Goal: Task Accomplishment & Management: Complete application form

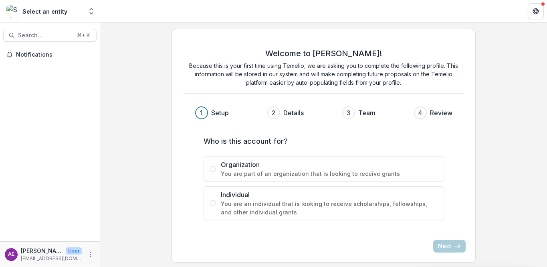
click at [211, 163] on label "Organization You are part of an organization that is looking to receive grants" at bounding box center [324, 168] width 240 height 25
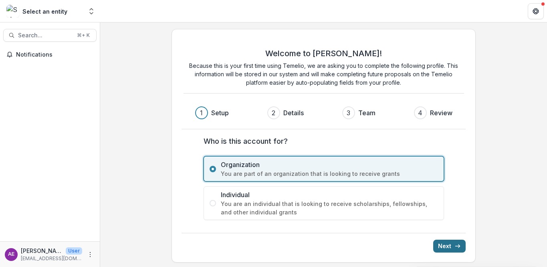
click at [448, 246] on button "Next" at bounding box center [449, 245] width 32 height 13
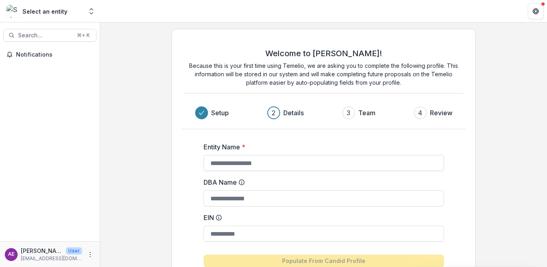
click at [264, 158] on input "Entity Name *" at bounding box center [324, 163] width 240 height 16
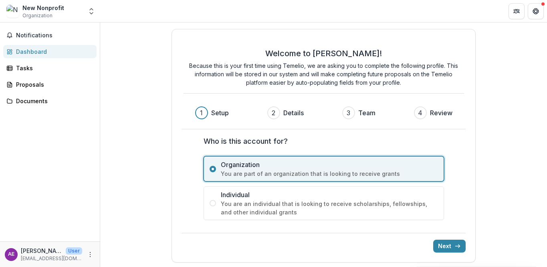
click at [212, 201] on span at bounding box center [213, 203] width 6 height 6
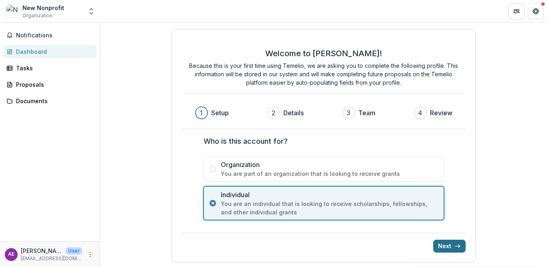
click at [446, 242] on button "Next" at bounding box center [449, 245] width 32 height 13
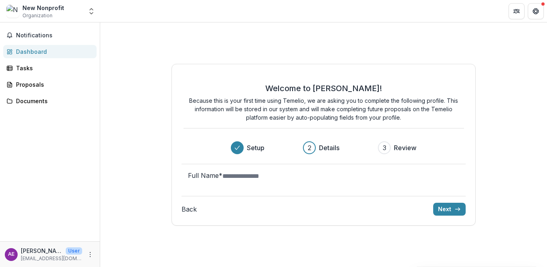
click at [287, 180] on input "Full Name *" at bounding box center [254, 176] width 64 height 10
type input "**********"
click at [460, 215] on button "Next" at bounding box center [449, 208] width 32 height 13
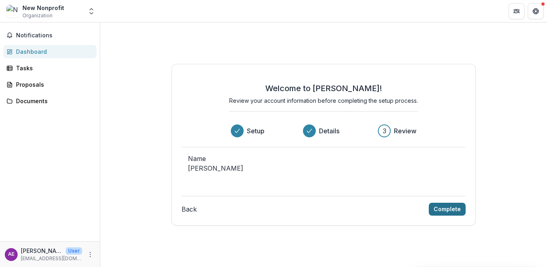
click at [453, 214] on button "Complete" at bounding box center [447, 208] width 37 height 13
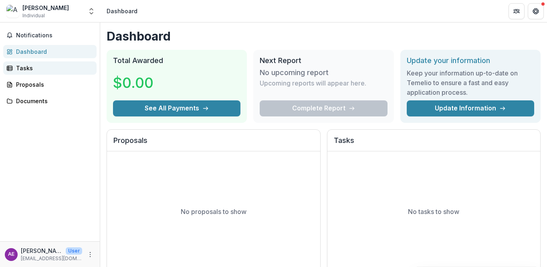
click at [44, 64] on div "Tasks" at bounding box center [53, 68] width 74 height 8
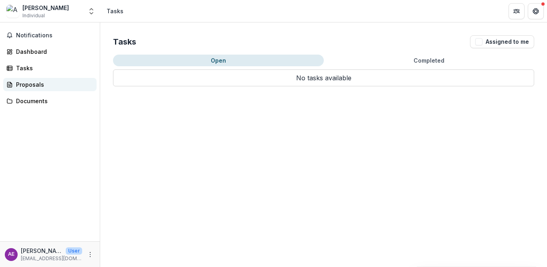
click at [36, 83] on div "Proposals" at bounding box center [53, 84] width 74 height 8
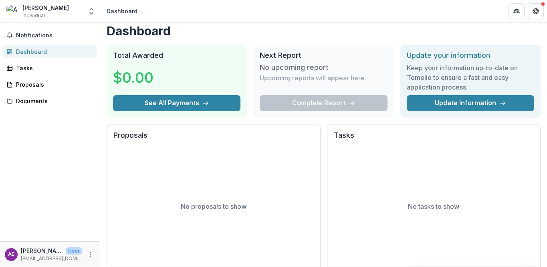
scroll to position [6, 0]
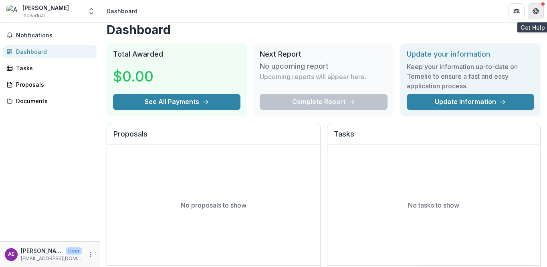
click at [537, 10] on icon "Get Help" at bounding box center [538, 11] width 2 height 2
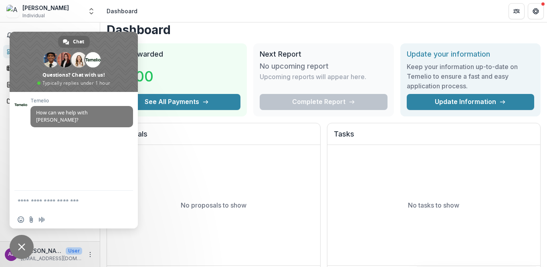
click at [69, 197] on textarea "Compose your message..." at bounding box center [65, 200] width 95 height 7
click at [188, 32] on h1 "Dashboard" at bounding box center [324, 29] width 434 height 14
click at [88, 27] on div "Notifications Dashboard Tasks Proposals Documents" at bounding box center [50, 131] width 100 height 218
click at [18, 248] on span "Close chat" at bounding box center [22, 246] width 24 height 24
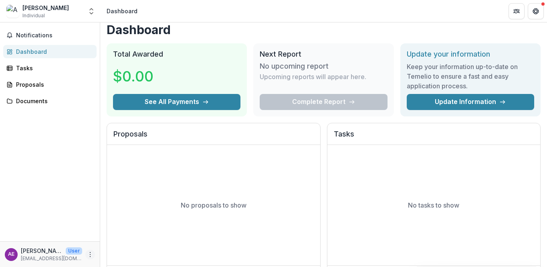
click at [89, 253] on icon "More" at bounding box center [90, 254] width 6 height 6
click at [77, 203] on div "Notifications Dashboard Tasks Proposals Documents" at bounding box center [50, 131] width 100 height 218
click at [32, 91] on div "Notifications Dashboard Tasks Proposals Documents" at bounding box center [50, 131] width 100 height 218
click at [32, 97] on div "Documents" at bounding box center [53, 101] width 74 height 8
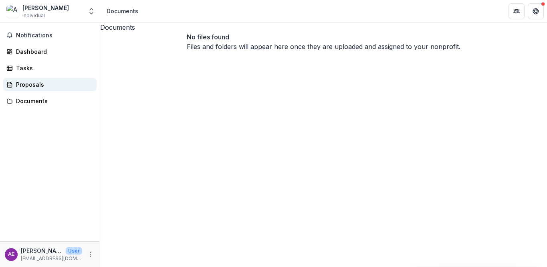
click at [23, 83] on div "Proposals" at bounding box center [53, 84] width 74 height 8
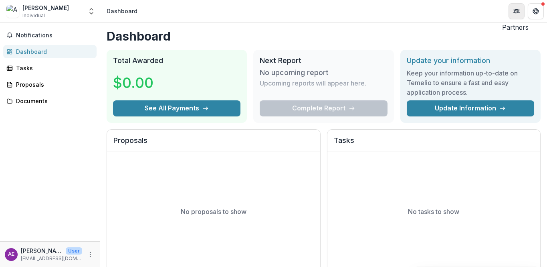
click at [517, 10] on icon "Partners" at bounding box center [516, 11] width 6 height 6
click at [535, 13] on icon "Get Help" at bounding box center [536, 11] width 6 height 6
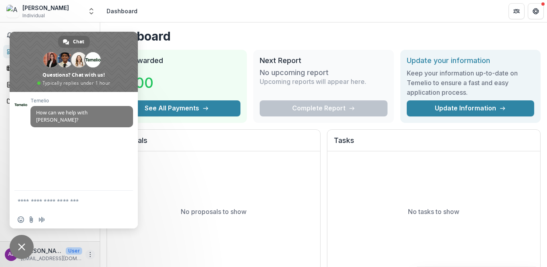
click at [91, 252] on icon "More" at bounding box center [90, 254] width 6 height 6
click at [117, 241] on link "Settings" at bounding box center [143, 236] width 86 height 13
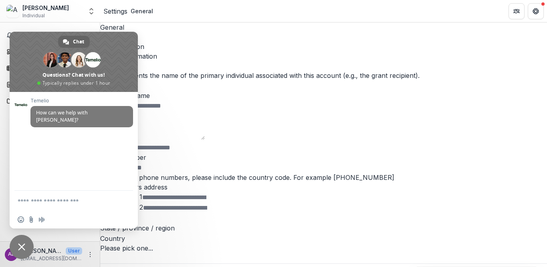
click at [155, 67] on div "Legal name" at bounding box center [323, 66] width 447 height 10
click at [21, 250] on span "Close chat" at bounding box center [22, 246] width 24 height 24
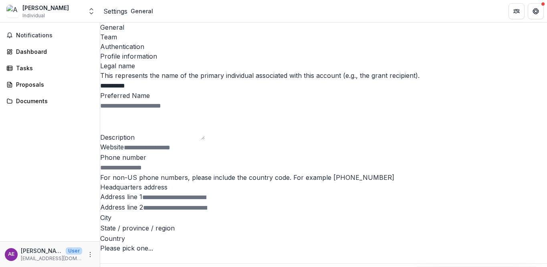
click at [150, 32] on div "Team" at bounding box center [323, 37] width 447 height 10
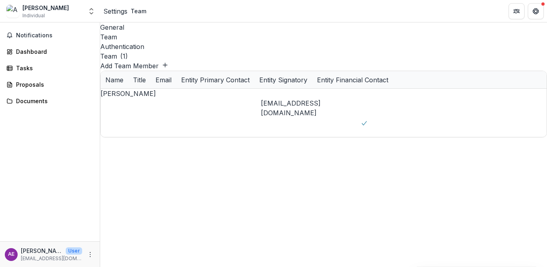
click at [176, 42] on div "Authentication" at bounding box center [323, 47] width 447 height 10
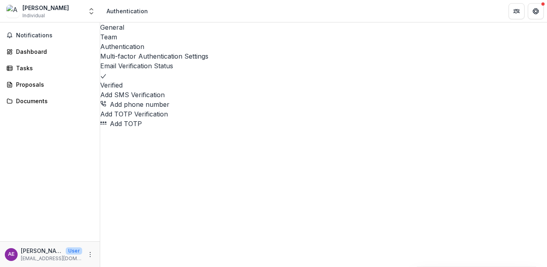
click at [115, 27] on div "General" at bounding box center [323, 27] width 447 height 10
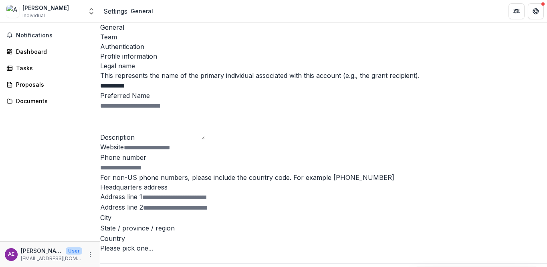
click at [43, 16] on span "Individual" at bounding box center [33, 15] width 22 height 7
click at [93, 11] on icon "Open entity switcher" at bounding box center [91, 11] width 8 height 8
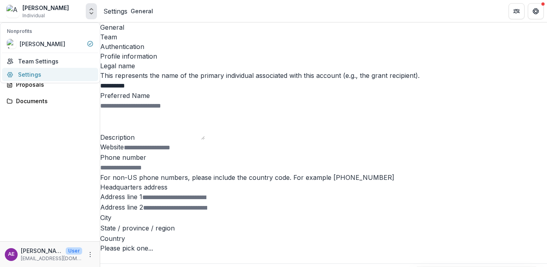
click at [47, 69] on link "Settings" at bounding box center [50, 74] width 96 height 13
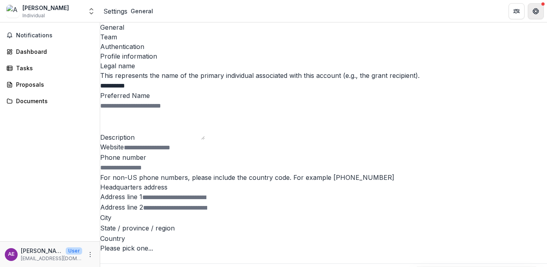
click at [532, 7] on button "Get Help" at bounding box center [536, 11] width 16 height 16
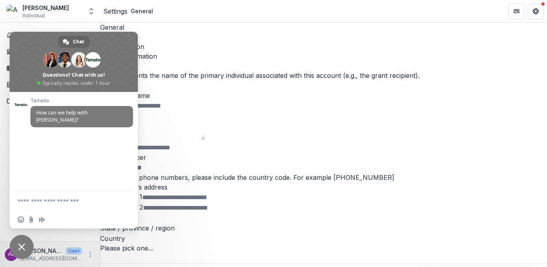
click at [21, 245] on span "Close chat" at bounding box center [21, 246] width 7 height 7
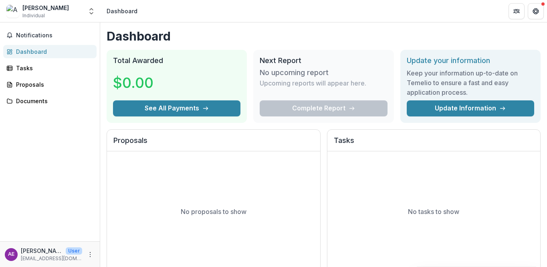
scroll to position [1, 0]
click at [540, 11] on button "Get Help" at bounding box center [536, 11] width 16 height 16
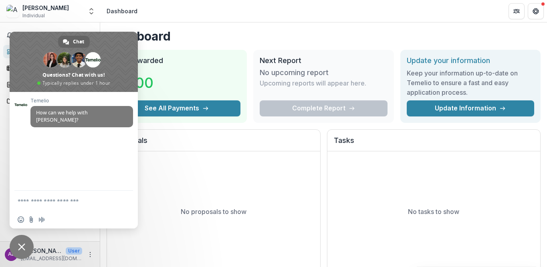
click at [198, 33] on h1 "Dashboard" at bounding box center [324, 36] width 434 height 14
click at [87, 14] on button "Open entity switcher" at bounding box center [91, 11] width 11 height 16
click at [22, 245] on span "Close chat" at bounding box center [21, 246] width 7 height 7
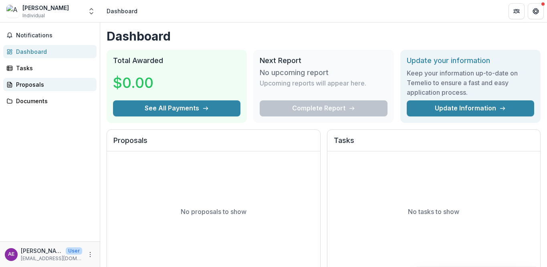
click at [28, 80] on div "Proposals" at bounding box center [53, 84] width 74 height 8
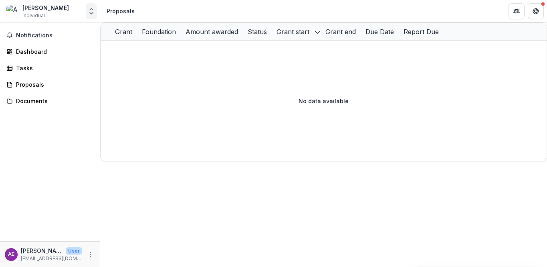
click at [89, 11] on icon "Open entity switcher" at bounding box center [91, 11] width 8 height 8
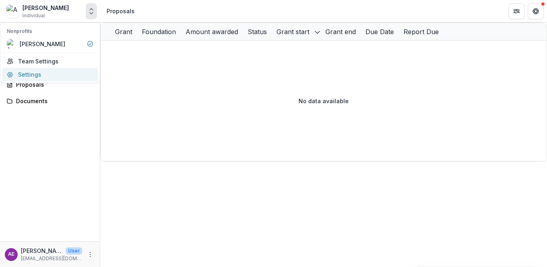
click at [34, 70] on link "Settings" at bounding box center [50, 74] width 96 height 13
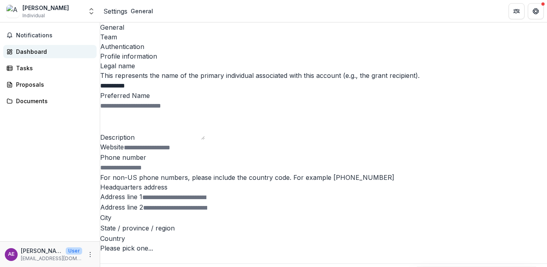
click at [31, 50] on div "Dashboard" at bounding box center [53, 51] width 74 height 8
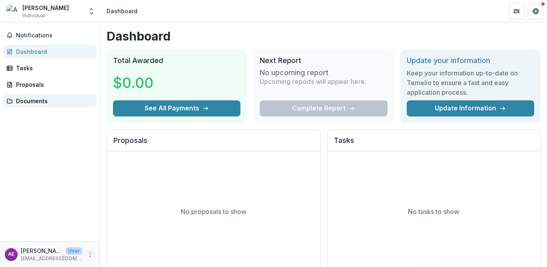
click at [23, 101] on div "Documents" at bounding box center [53, 101] width 74 height 8
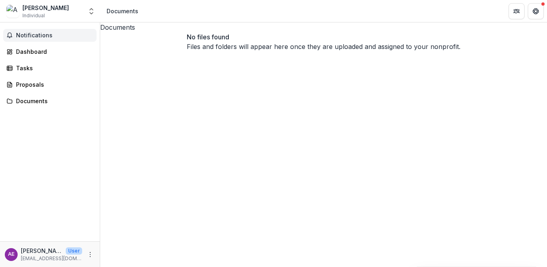
click at [27, 34] on span "Notifications" at bounding box center [54, 35] width 77 height 7
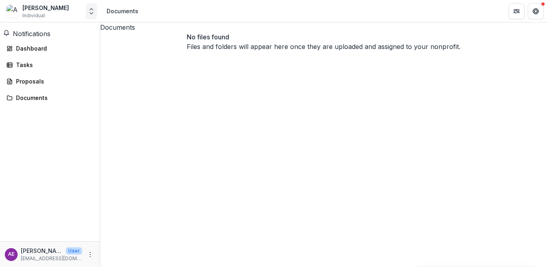
click at [89, 12] on icon "Open entity switcher" at bounding box center [91, 11] width 8 height 8
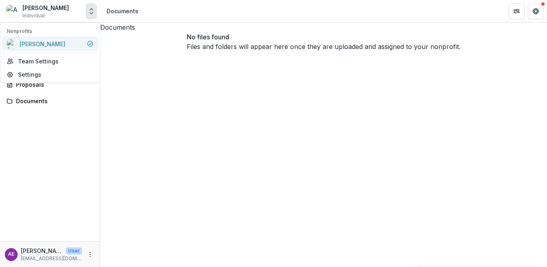
click at [80, 43] on div "Anna Elder" at bounding box center [50, 44] width 87 height 10
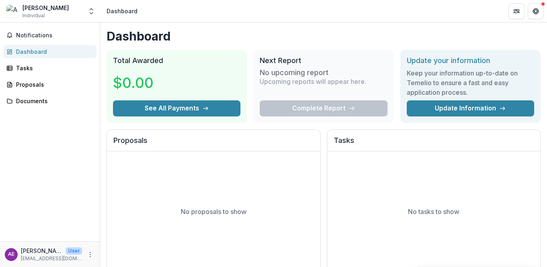
click at [69, 16] on div "Anna Elder Individual" at bounding box center [44, 12] width 76 height 16
click at [89, 9] on icon "Open entity switcher" at bounding box center [91, 11] width 8 height 8
click at [32, 16] on span "Individual" at bounding box center [33, 15] width 22 height 7
click at [91, 11] on icon "Open entity switcher" at bounding box center [91, 11] width 8 height 8
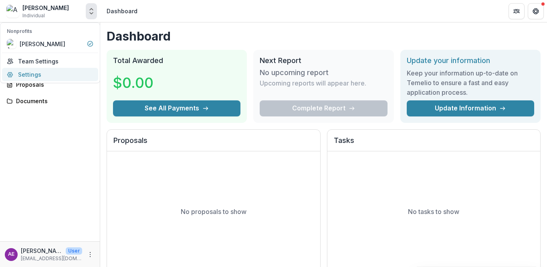
click at [40, 72] on link "Settings" at bounding box center [50, 74] width 96 height 13
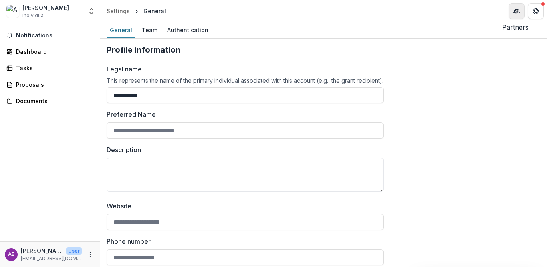
click at [516, 12] on icon "Partners" at bounding box center [516, 11] width 6 height 6
click at [206, 131] on input "Preferred Name" at bounding box center [245, 130] width 277 height 16
click at [201, 184] on textarea "Description" at bounding box center [245, 175] width 277 height 34
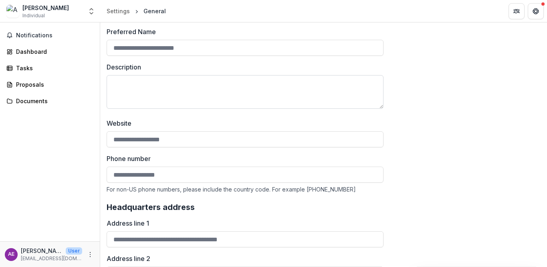
scroll to position [82, 0]
click at [92, 254] on icon "More" at bounding box center [90, 254] width 6 height 6
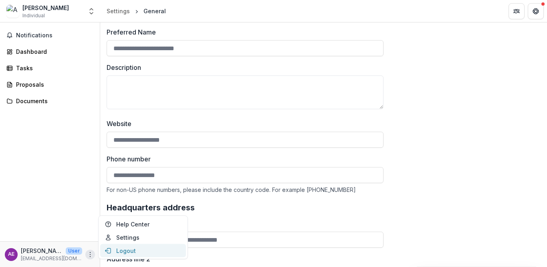
click at [125, 249] on button "Logout" at bounding box center [143, 250] width 86 height 13
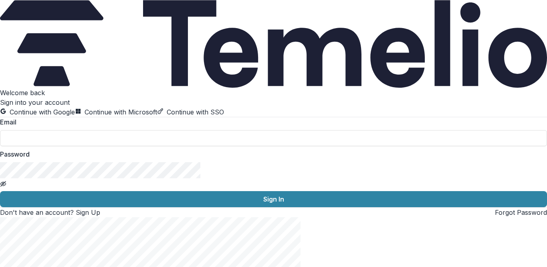
click at [100, 216] on link "Sign Up" at bounding box center [88, 212] width 24 height 8
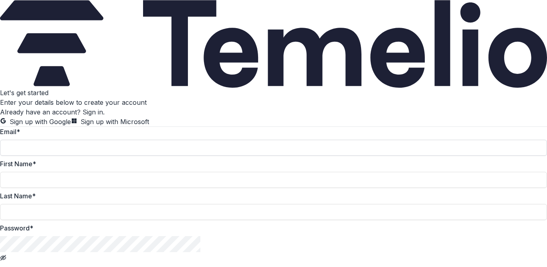
click at [77, 139] on input "Email *" at bounding box center [273, 147] width 547 height 16
type input "**********"
click at [79, 181] on input "First Name *" at bounding box center [273, 180] width 547 height 16
type input "****"
type input "*****"
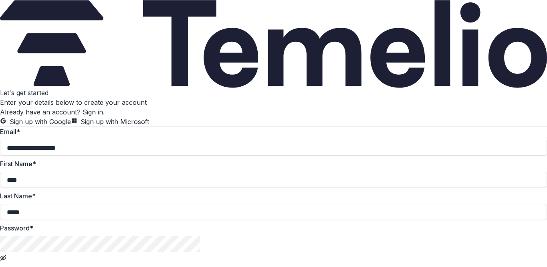
scroll to position [97, 0]
drag, startPoint x: 107, startPoint y: 119, endPoint x: 8, endPoint y: 116, distance: 99.1
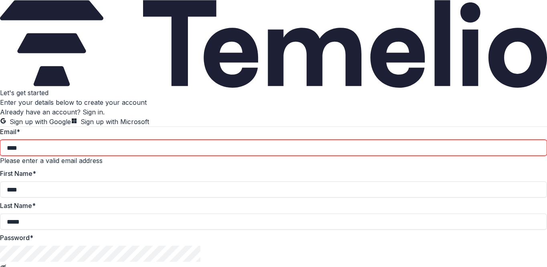
type input "**********"
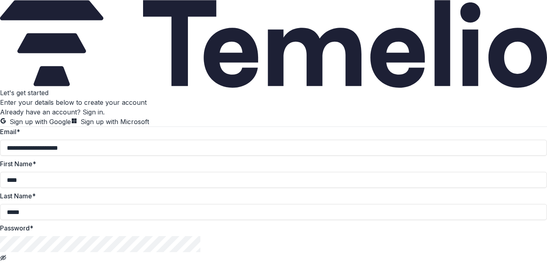
scroll to position [123, 0]
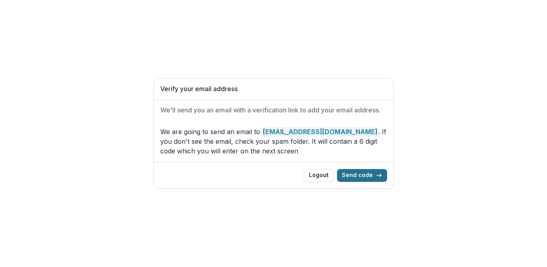
click at [364, 177] on button "Send code" at bounding box center [362, 175] width 50 height 13
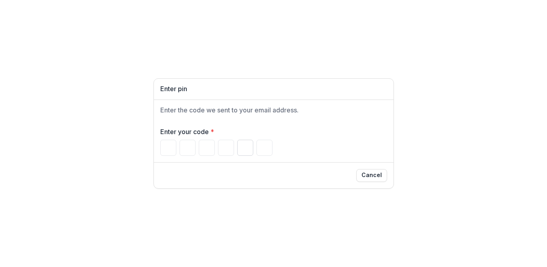
paste input "******"
type input "*"
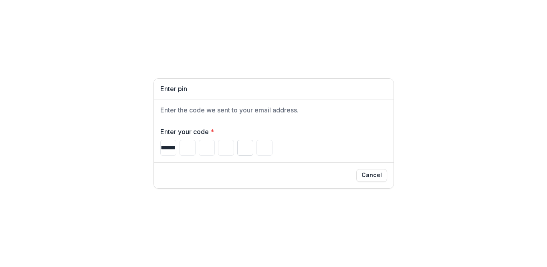
type input "*"
